Goal: Register for event/course

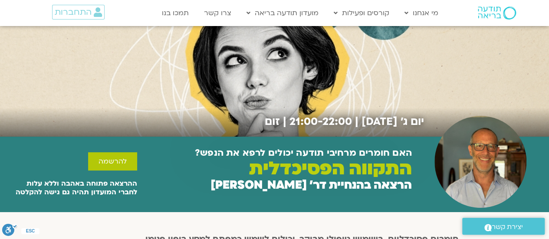
scroll to position [69, 0]
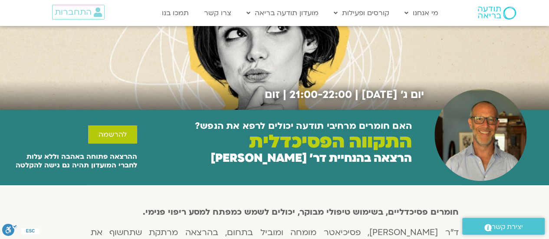
click at [126, 138] on span "להרשמה" at bounding box center [113, 135] width 28 height 8
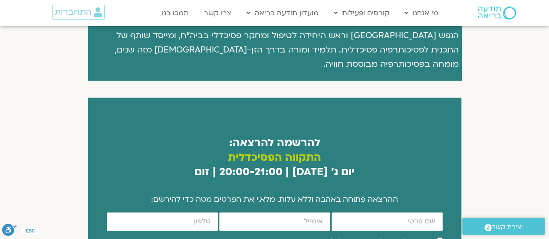
scroll to position [474, 0]
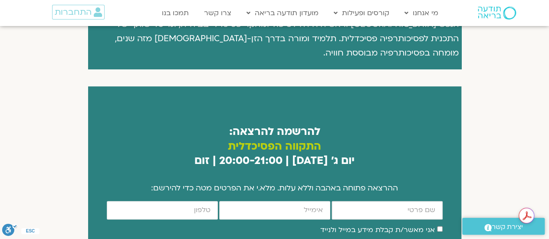
click at [391, 201] on input "firstname" at bounding box center [387, 210] width 111 height 19
type input "[PERSON_NAME]"
click at [278, 201] on input "email" at bounding box center [274, 210] width 111 height 19
type input "[EMAIL_ADDRESS][DOMAIN_NAME]"
click at [405, 225] on div "[PERSON_NAME] email [EMAIL_ADDRESS][DOMAIN_NAME] cellphone אישור דיוור אני מאשר…" at bounding box center [274, 231] width 337 height 61
